Goal: Use online tool/utility: Utilize a website feature to perform a specific function

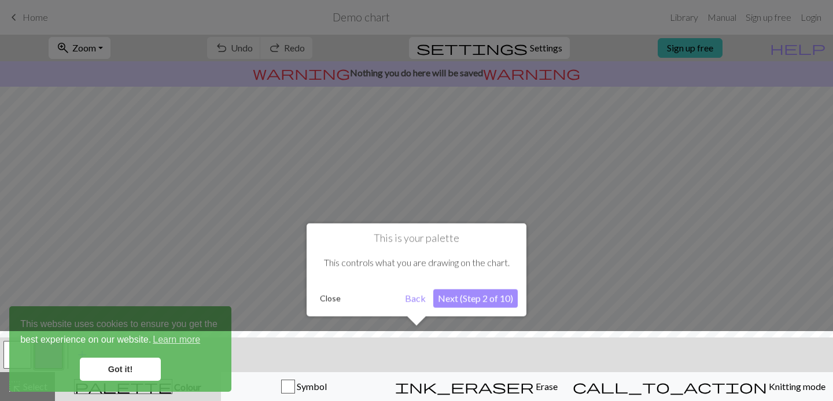
click at [481, 301] on button "Next (Step 2 of 10)" at bounding box center [475, 298] width 84 height 19
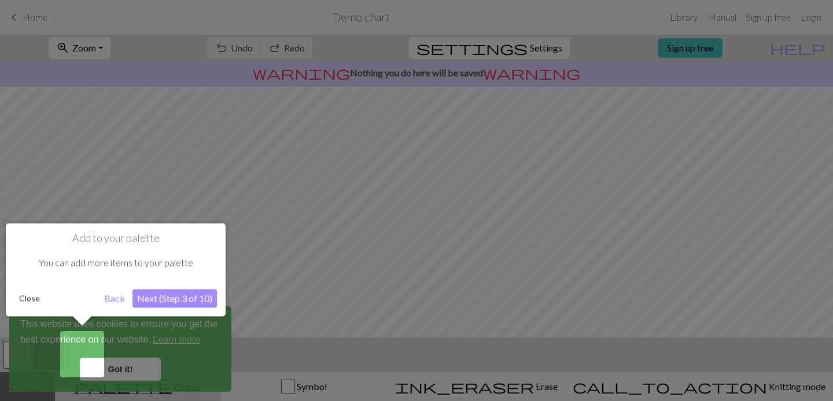
click at [161, 300] on button "Next (Step 3 of 10)" at bounding box center [174, 298] width 84 height 19
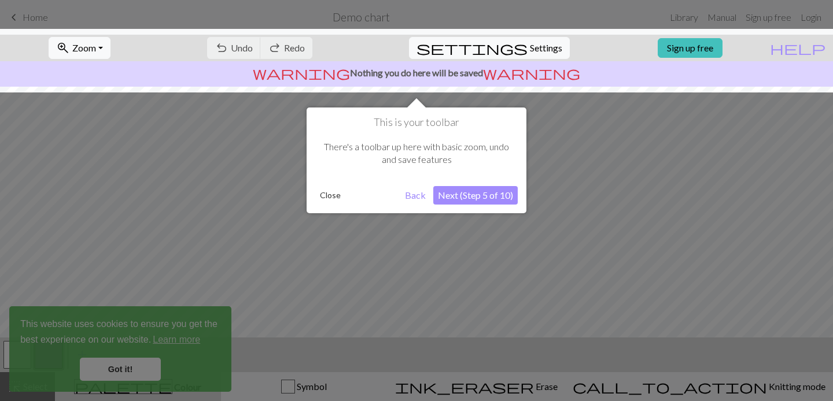
click at [493, 200] on button "Next (Step 5 of 10)" at bounding box center [475, 195] width 84 height 19
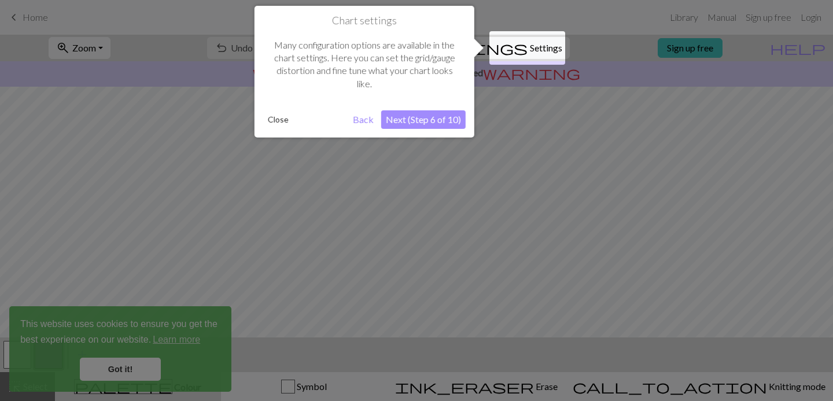
click at [418, 124] on button "Next (Step 6 of 10)" at bounding box center [423, 119] width 84 height 19
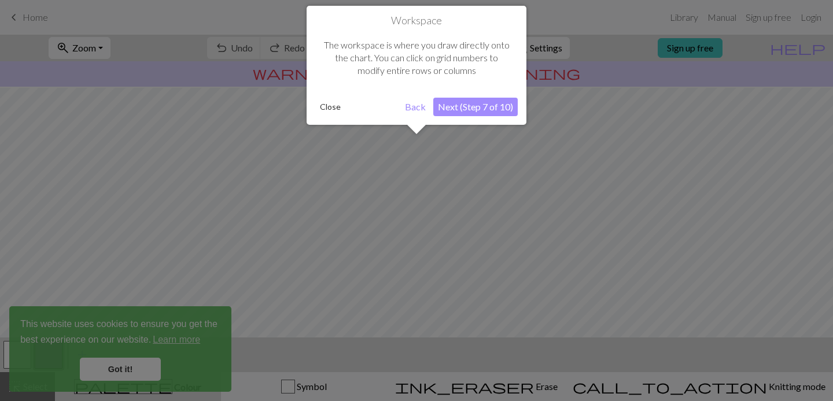
scroll to position [69, 0]
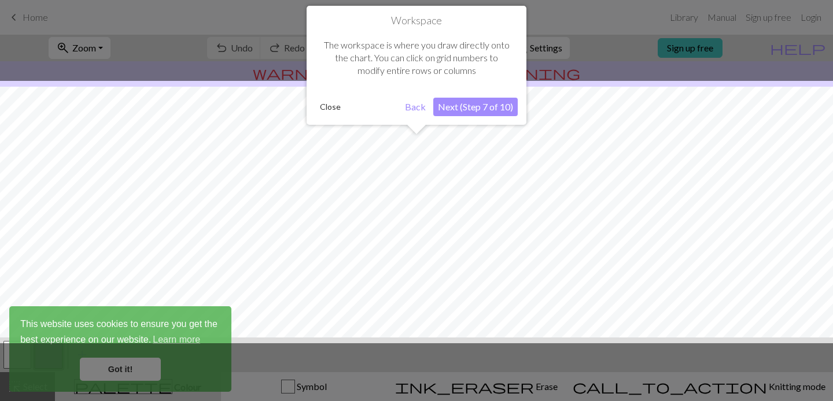
click at [482, 109] on button "Next (Step 7 of 10)" at bounding box center [475, 107] width 84 height 19
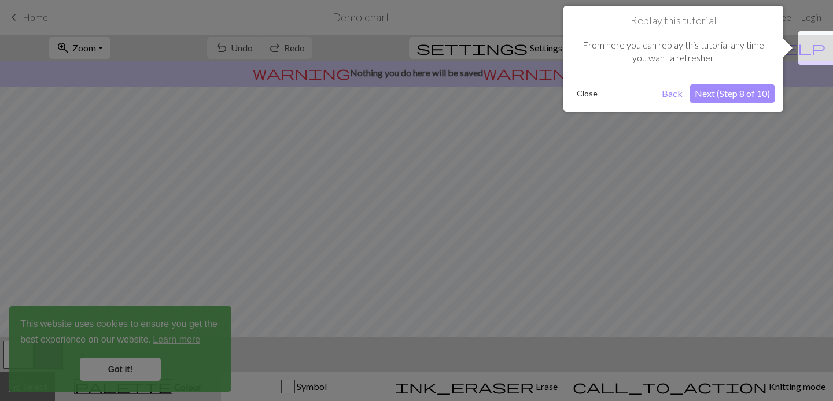
click at [729, 100] on button "Next (Step 8 of 10)" at bounding box center [732, 93] width 84 height 19
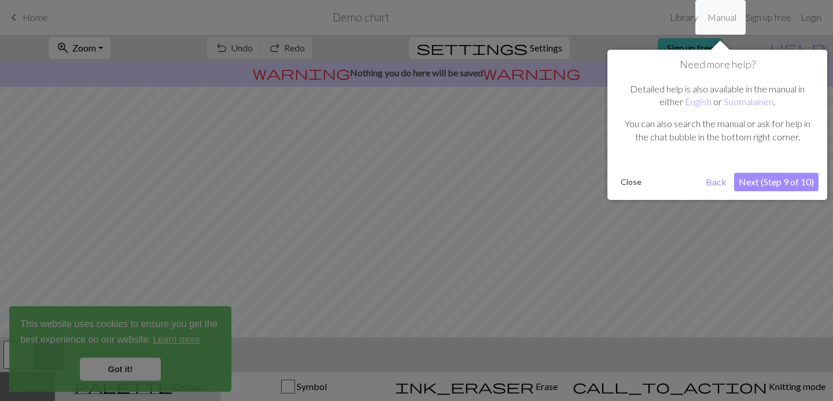
click at [775, 182] on button "Next (Step 9 of 10)" at bounding box center [776, 182] width 84 height 19
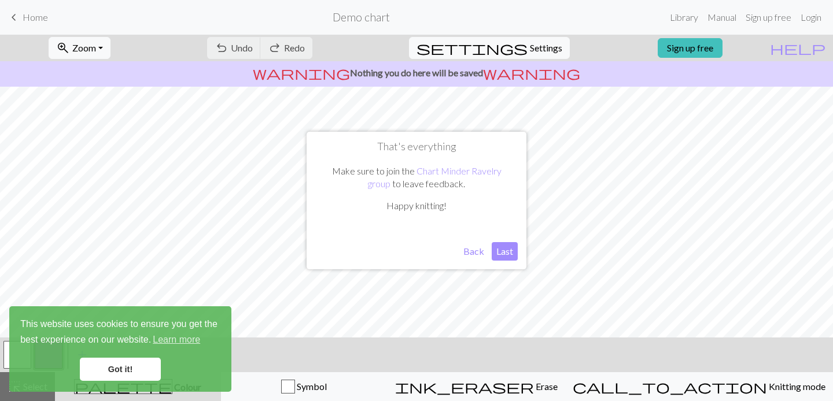
click at [514, 252] on button "Last" at bounding box center [505, 251] width 26 height 19
click at [108, 365] on link "Got it!" at bounding box center [120, 369] width 81 height 23
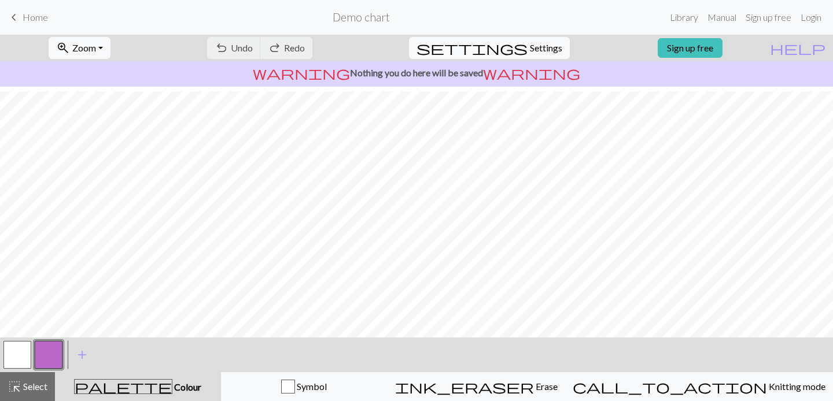
scroll to position [0, 0]
click at [321, 45] on div "undo Undo Undo redo Redo Redo" at bounding box center [259, 48] width 123 height 27
click at [530, 44] on span "Settings" at bounding box center [546, 48] width 32 height 14
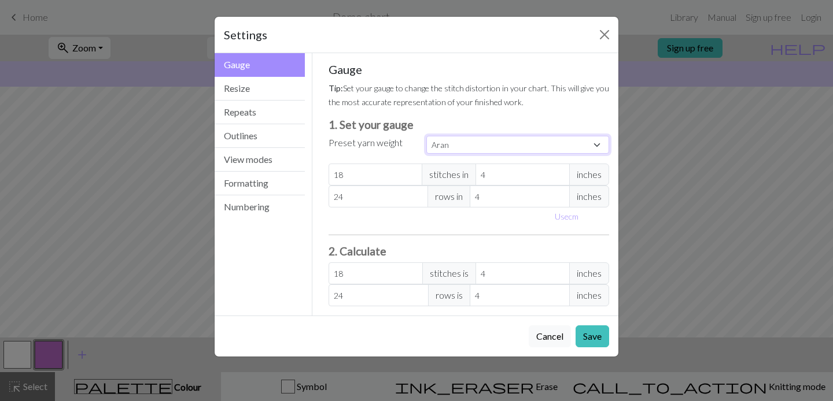
select select "superbulky"
click option "Super Bulky" at bounding box center [0, 0] width 0 height 0
type input "8"
type input "15"
type input "8"
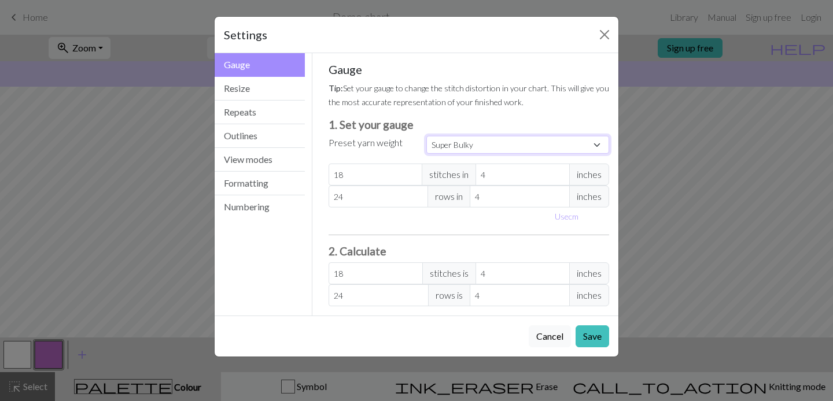
type input "15"
click at [271, 110] on button "Repeats" at bounding box center [260, 113] width 90 height 24
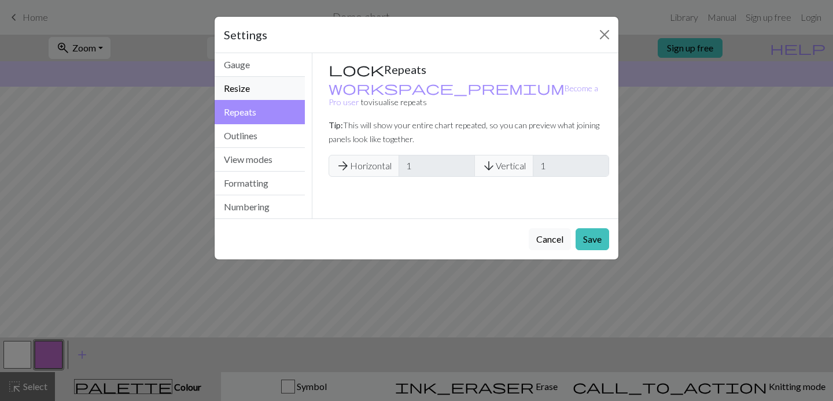
click at [261, 91] on button "Resize" at bounding box center [260, 89] width 90 height 24
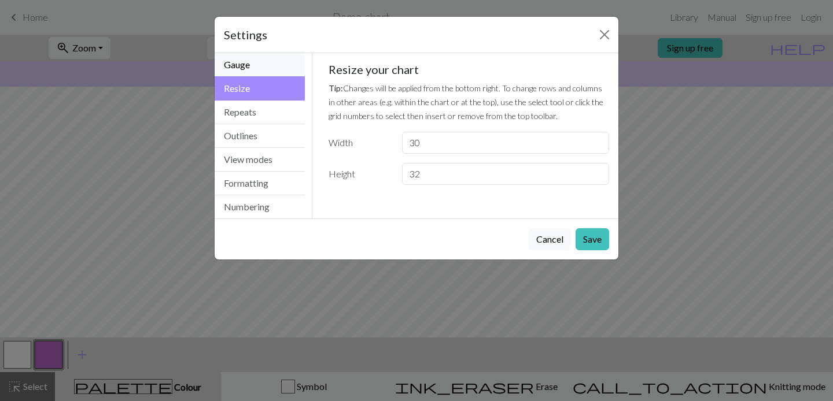
click at [263, 62] on button "Gauge" at bounding box center [260, 65] width 90 height 24
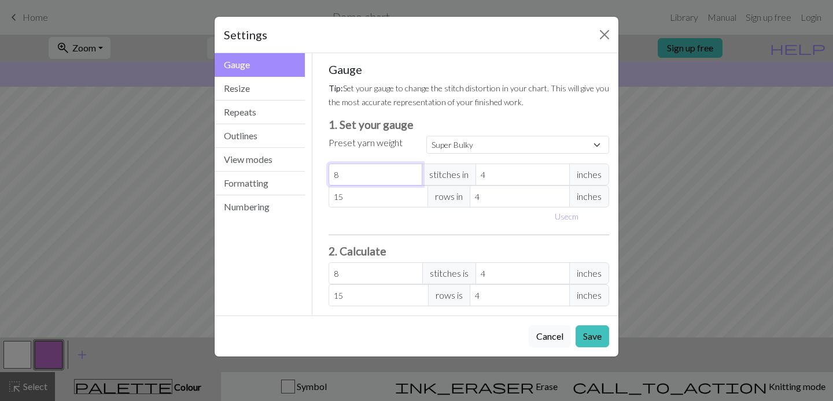
click at [378, 172] on input "8" at bounding box center [376, 175] width 94 height 22
select select "custom"
type input "8.5"
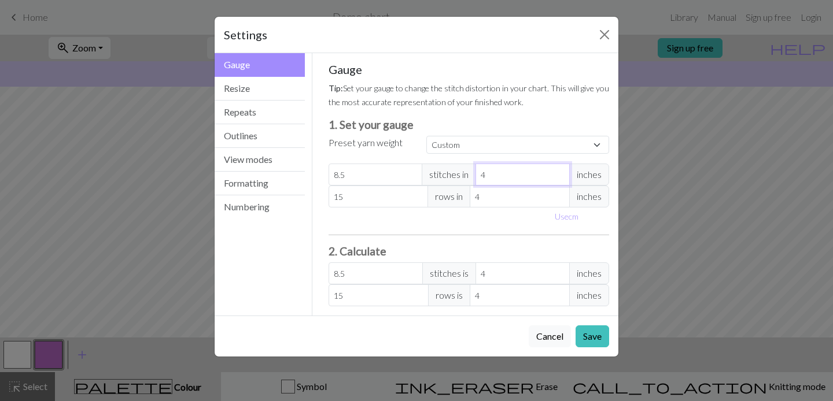
click at [528, 176] on input "4" at bounding box center [523, 175] width 94 height 22
click at [370, 196] on input "15" at bounding box center [379, 197] width 100 height 22
type input "1"
type input "0"
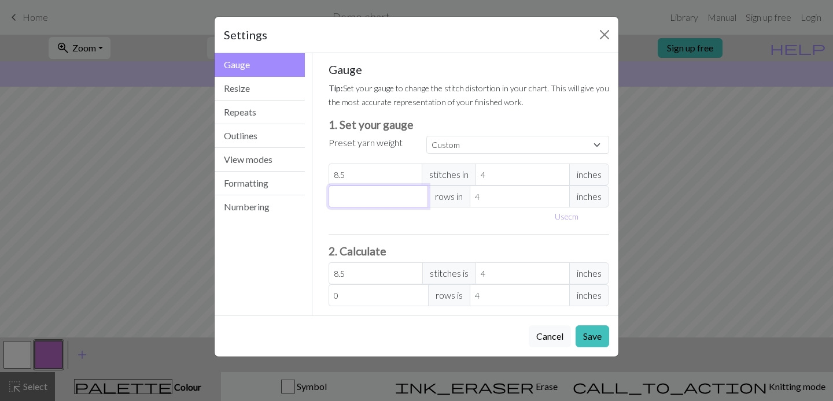
type input "1"
type input "11"
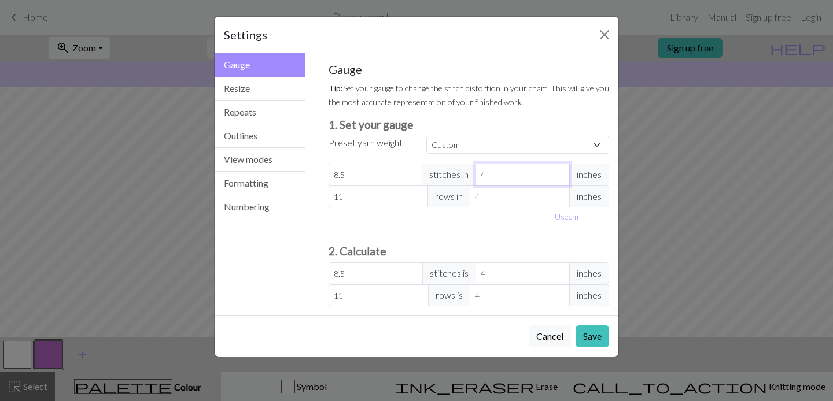
click at [515, 176] on input "4" at bounding box center [523, 175] width 94 height 22
click at [493, 221] on div "Use cm" at bounding box center [469, 217] width 295 height 18
click at [349, 240] on div "Gauge Tip: Set your gauge to change the stitch distortion in your chart. This w…" at bounding box center [469, 184] width 281 height 244
click at [594, 334] on button "Save" at bounding box center [593, 337] width 34 height 22
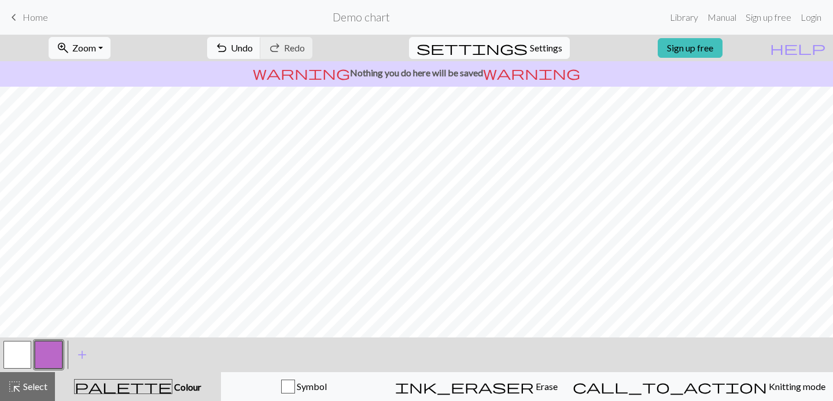
click at [539, 49] on span "Settings" at bounding box center [546, 48] width 32 height 14
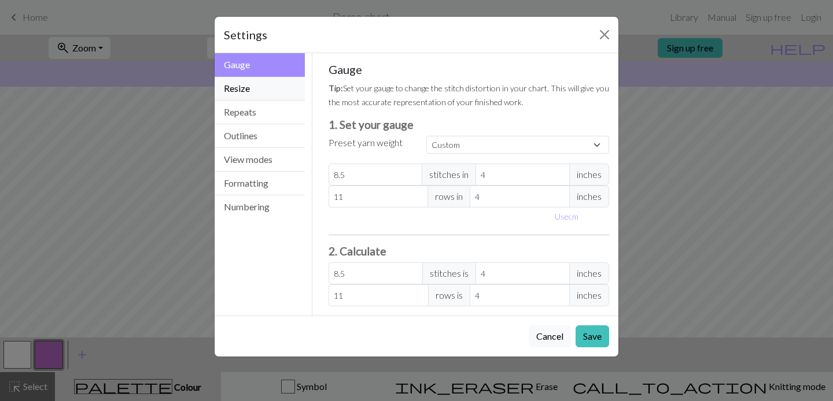
click at [245, 86] on button "Resize" at bounding box center [260, 89] width 90 height 24
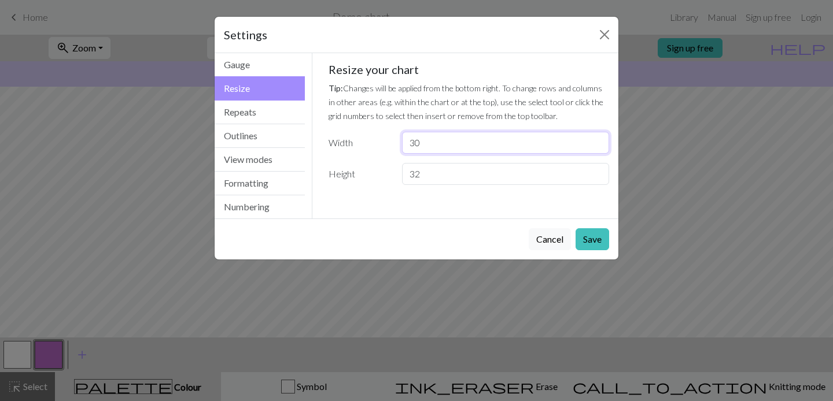
click at [489, 137] on input "30" at bounding box center [505, 143] width 207 height 22
click at [579, 102] on small "Tip: Changes will be applied from the bottom right. To change rows and columns …" at bounding box center [466, 102] width 275 height 38
click at [609, 34] on button "Close" at bounding box center [604, 34] width 19 height 19
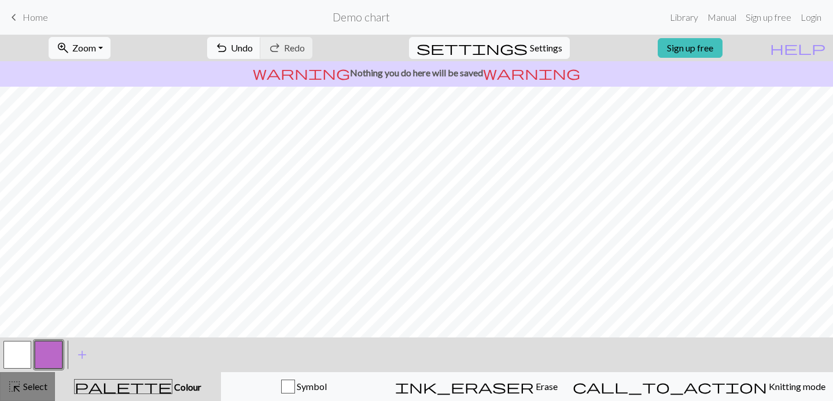
click at [8, 380] on span "highlight_alt" at bounding box center [15, 387] width 14 height 16
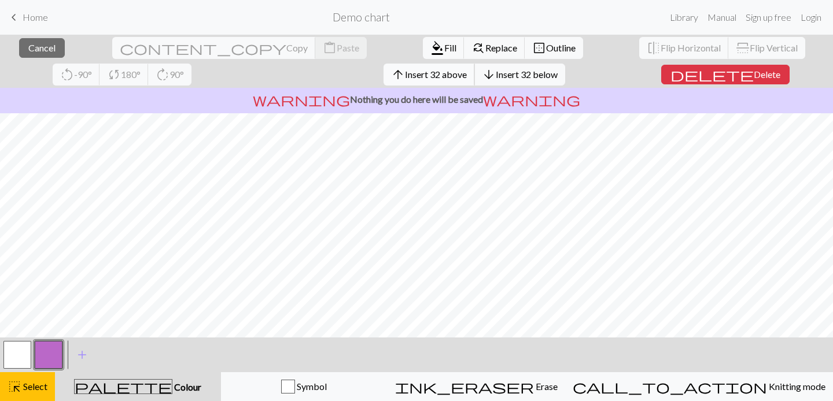
click at [405, 74] on span "Insert 32 above" at bounding box center [436, 74] width 62 height 11
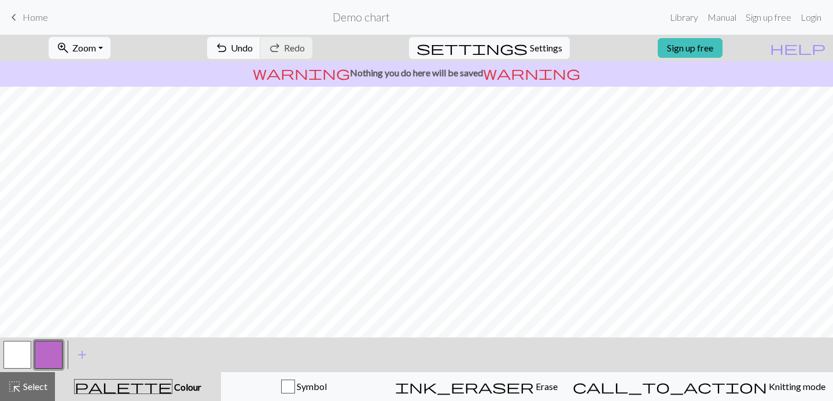
click at [385, 18] on h2 "Demo chart" at bounding box center [361, 16] width 57 height 13
click at [20, 25] on span "keyboard_arrow_left" at bounding box center [14, 17] width 14 height 16
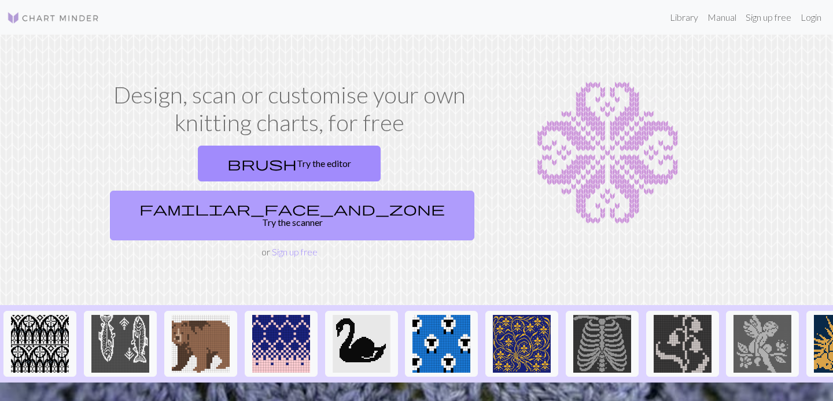
click at [392, 191] on link "familiar_face_and_zone Try the scanner" at bounding box center [292, 216] width 364 height 50
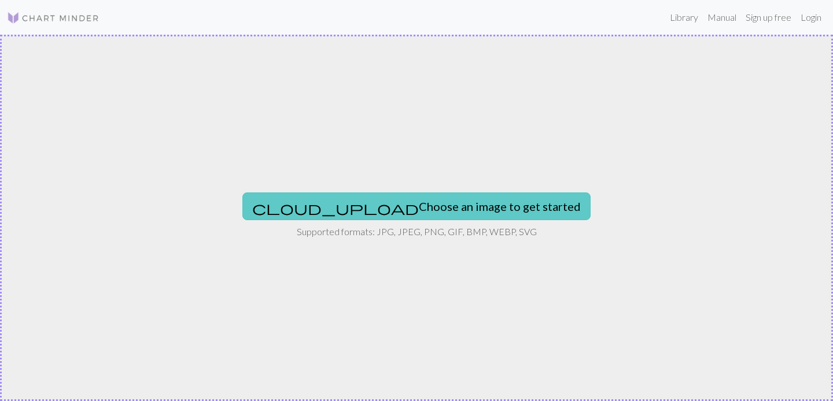
click at [413, 214] on button "cloud_upload Choose an image to get started" at bounding box center [416, 207] width 348 height 28
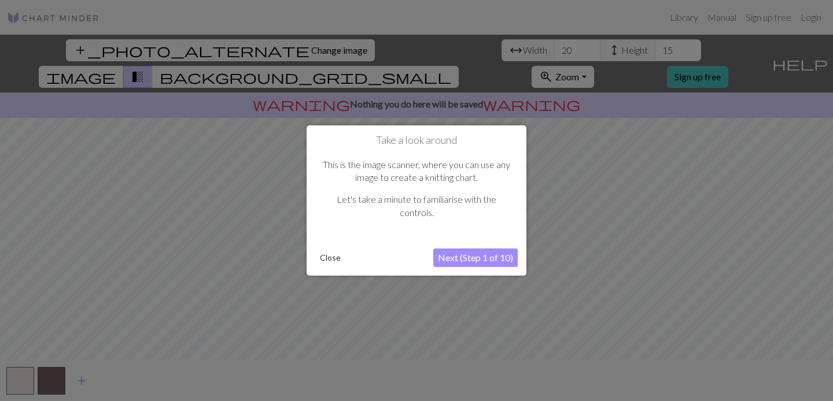
click at [474, 262] on button "Next (Step 1 of 10)" at bounding box center [475, 258] width 84 height 19
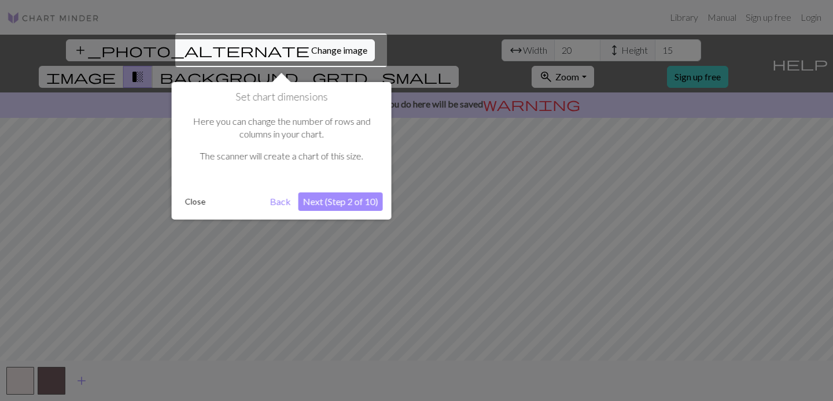
click at [322, 202] on button "Next (Step 2 of 10)" at bounding box center [341, 202] width 84 height 19
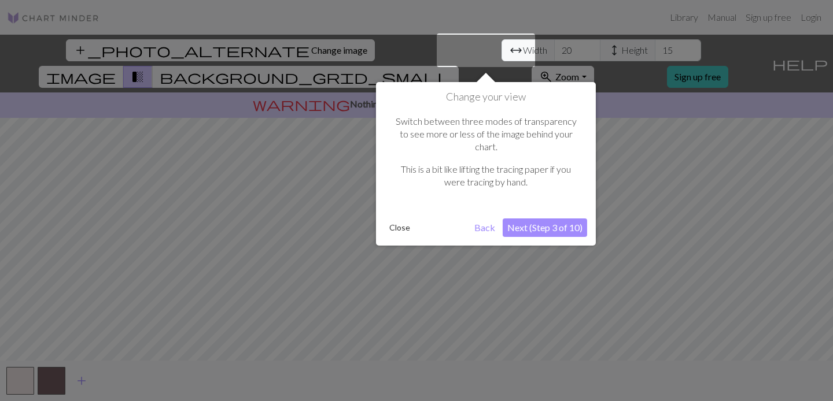
click at [519, 219] on button "Next (Step 3 of 10)" at bounding box center [545, 228] width 84 height 19
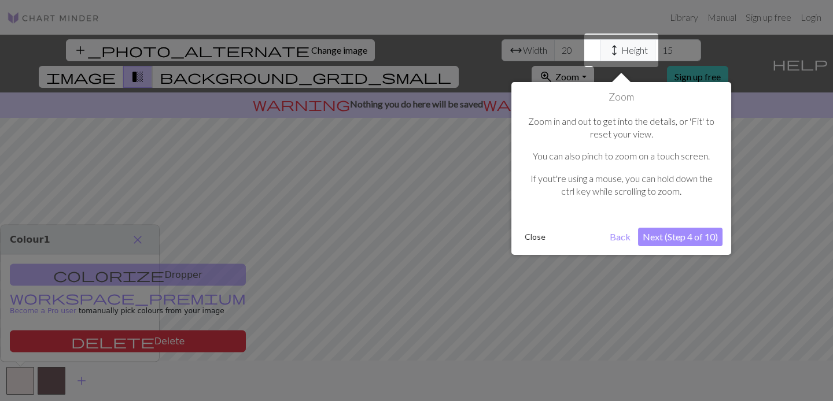
click at [682, 233] on button "Next (Step 4 of 10)" at bounding box center [680, 237] width 84 height 19
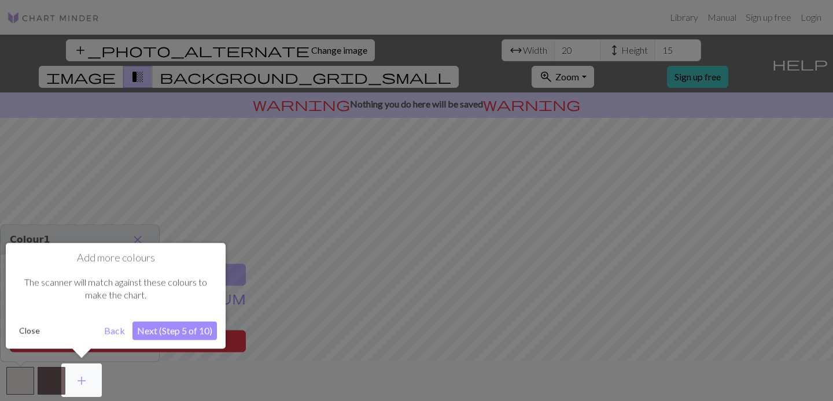
click at [178, 326] on button "Next (Step 5 of 10)" at bounding box center [174, 331] width 84 height 19
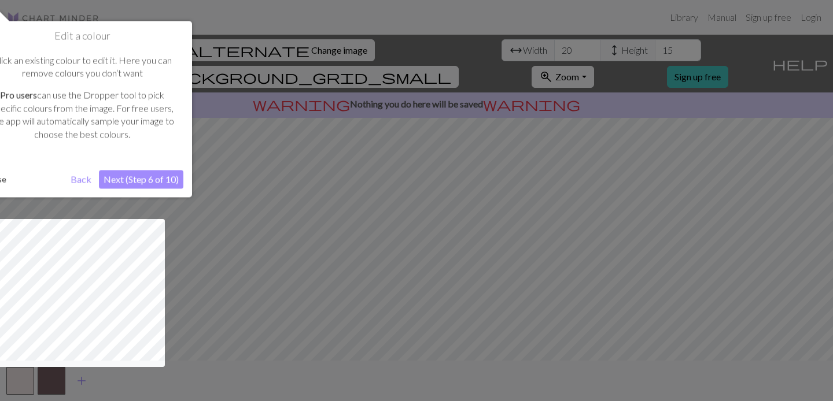
click at [142, 176] on button "Next (Step 6 of 10)" at bounding box center [141, 179] width 84 height 19
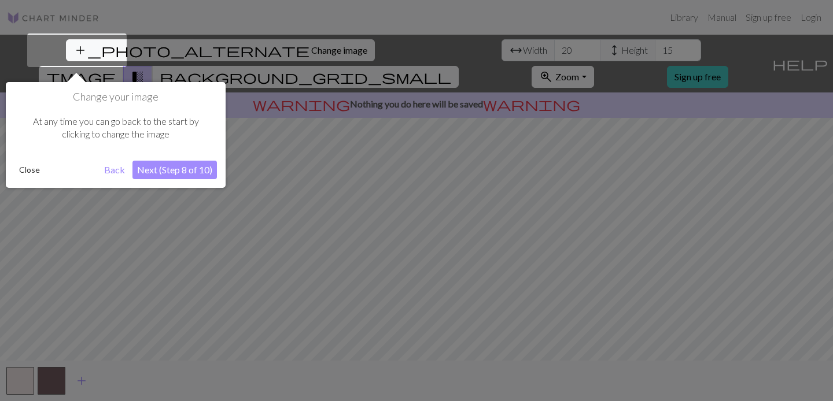
click at [183, 166] on button "Next (Step 8 of 10)" at bounding box center [174, 170] width 84 height 19
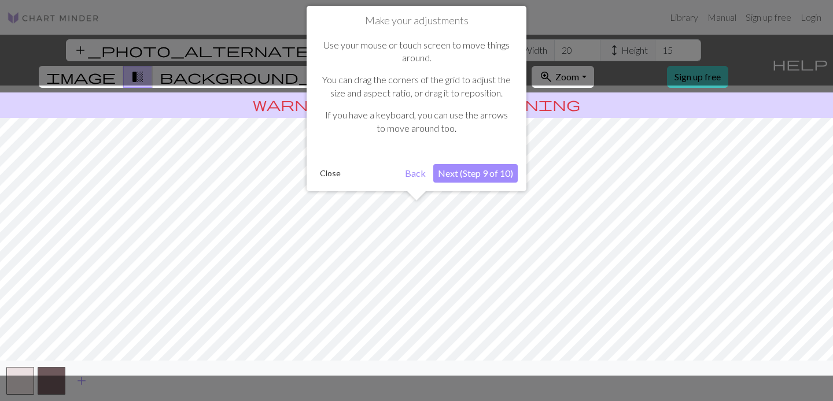
click at [472, 170] on button "Next (Step 9 of 10)" at bounding box center [475, 173] width 84 height 19
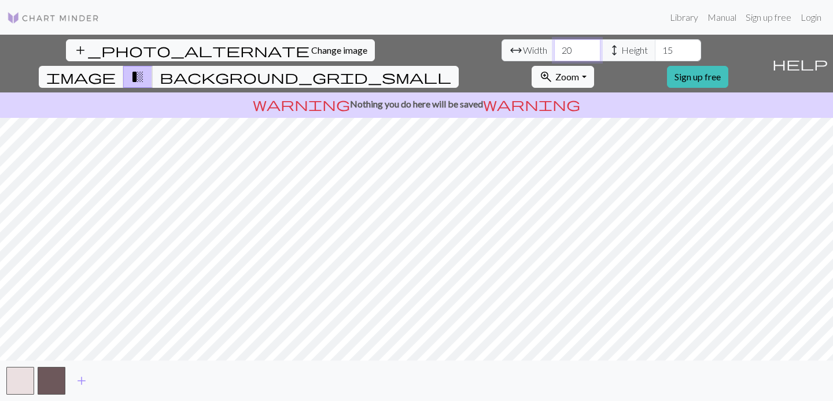
click at [554, 47] on input "20" at bounding box center [577, 50] width 46 height 22
type input "2"
type input "90"
click at [655, 51] on input "15" at bounding box center [678, 50] width 46 height 22
type input "1"
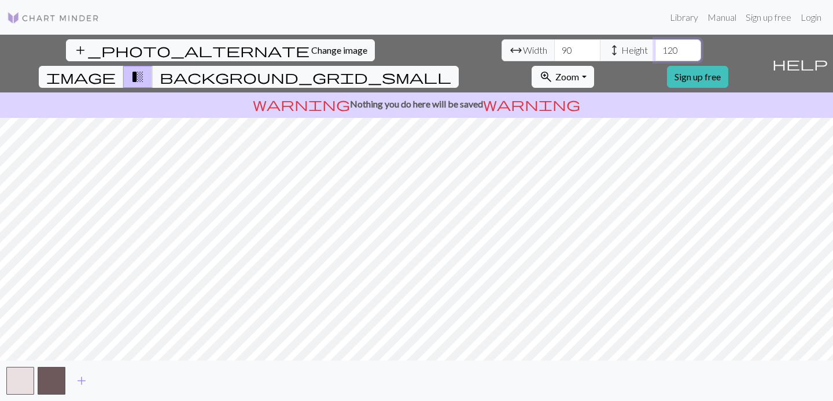
type input "120"
click at [603, 369] on div "add_photo_alternate Change image arrow_range Width 90 height Height 120 image t…" at bounding box center [416, 218] width 833 height 367
click at [422, 86] on div "add_photo_alternate Change image arrow_range Width 90 height Height 120 image t…" at bounding box center [416, 218] width 833 height 367
click at [20, 384] on button "button" at bounding box center [20, 381] width 28 height 28
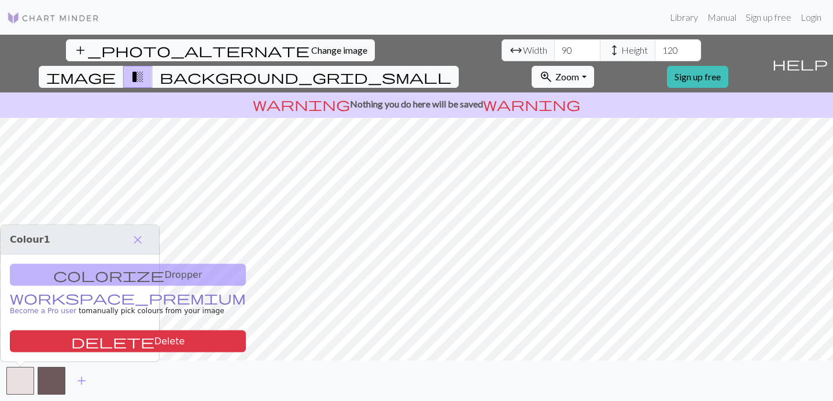
click at [54, 300] on link "workspace_premium Become a Pro user" at bounding box center [128, 305] width 236 height 20
click at [451, 69] on span "background_grid_small" at bounding box center [306, 77] width 292 height 16
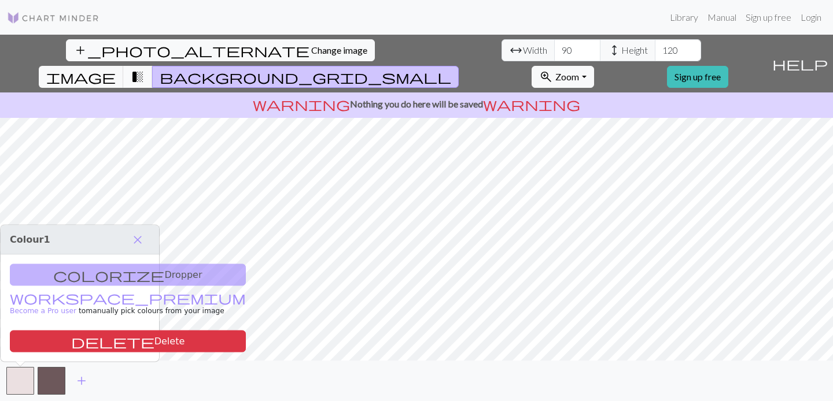
click at [145, 69] on span "transition_fade" at bounding box center [138, 77] width 14 height 16
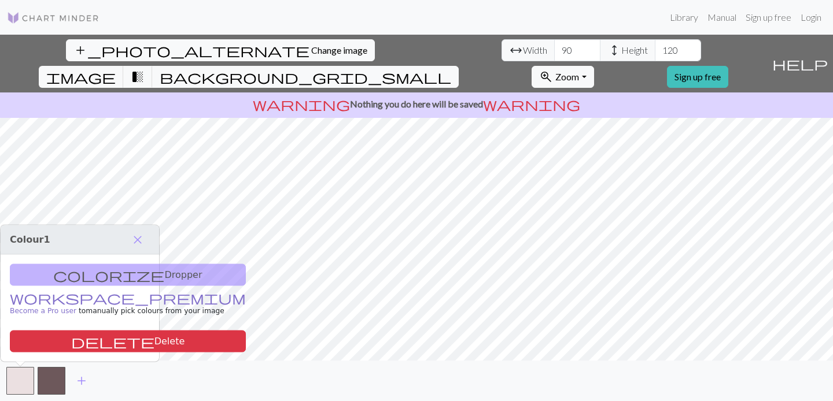
click at [56, 300] on link "workspace_premium Become a Pro user" at bounding box center [128, 305] width 236 height 20
